Goal: Complete application form

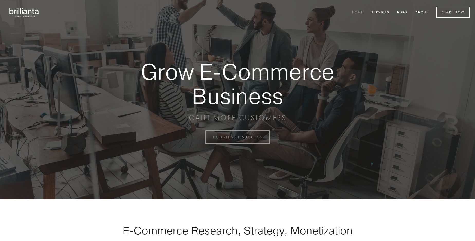
scroll to position [1346, 0]
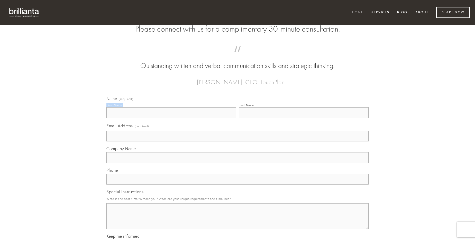
type input "[PERSON_NAME]"
click at [303, 118] on input "Last Name" at bounding box center [304, 112] width 130 height 11
type input "[PERSON_NAME]"
click at [237, 141] on input "Email Address (required)" at bounding box center [237, 136] width 262 height 11
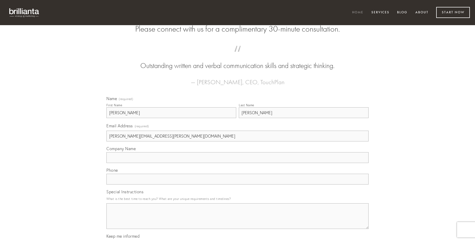
type input "[PERSON_NAME][EMAIL_ADDRESS][PERSON_NAME][DOMAIN_NAME]"
click at [237, 163] on input "Company Name" at bounding box center [237, 157] width 262 height 11
type input "xiphias"
click at [237, 185] on input "text" at bounding box center [237, 179] width 262 height 11
click at [237, 221] on textarea "Special Instructions" at bounding box center [237, 216] width 262 height 26
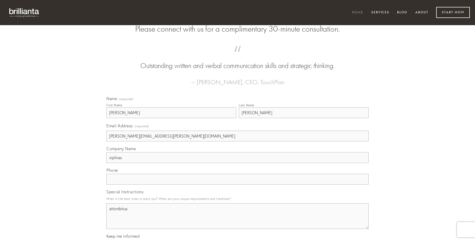
type textarea "attonbitus"
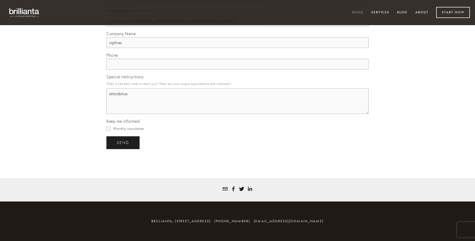
click at [123, 143] on span "send" at bounding box center [123, 142] width 13 height 5
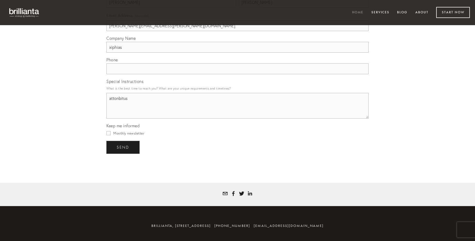
scroll to position [1331, 0]
